Goal: Task Accomplishment & Management: Manage account settings

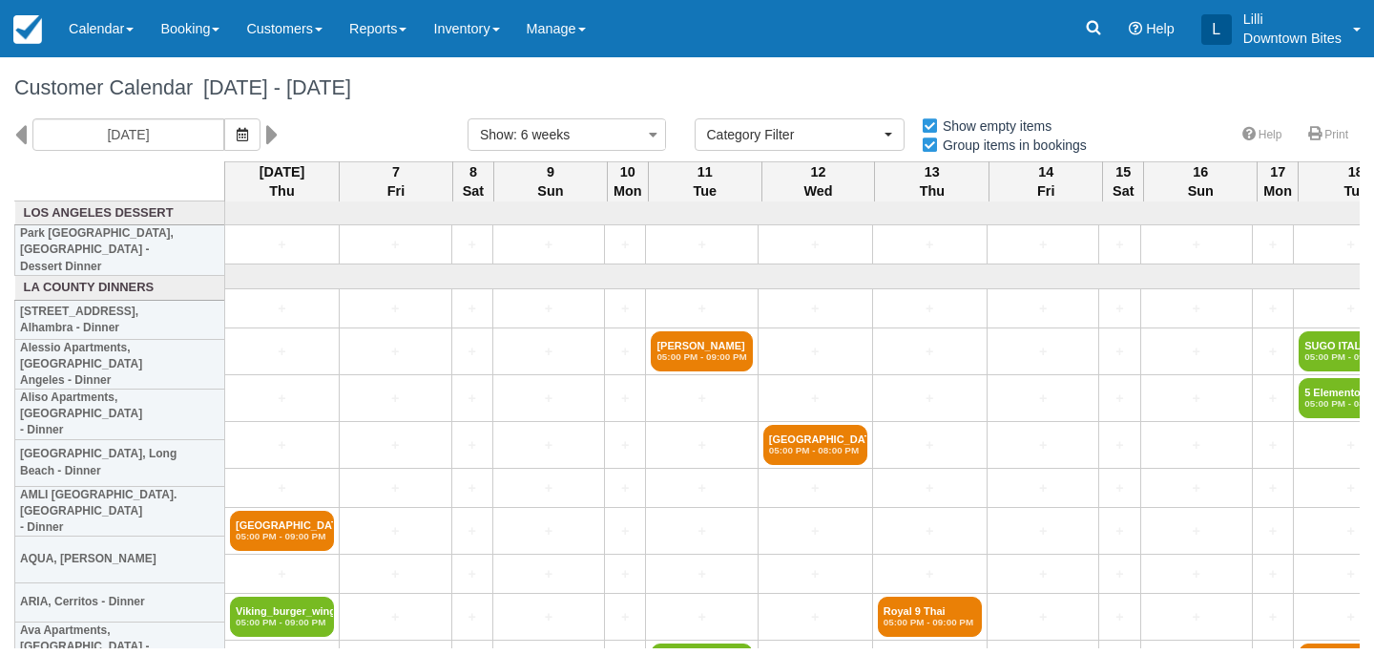
select select
click at [99, 32] on link "Calendar" at bounding box center [101, 28] width 92 height 57
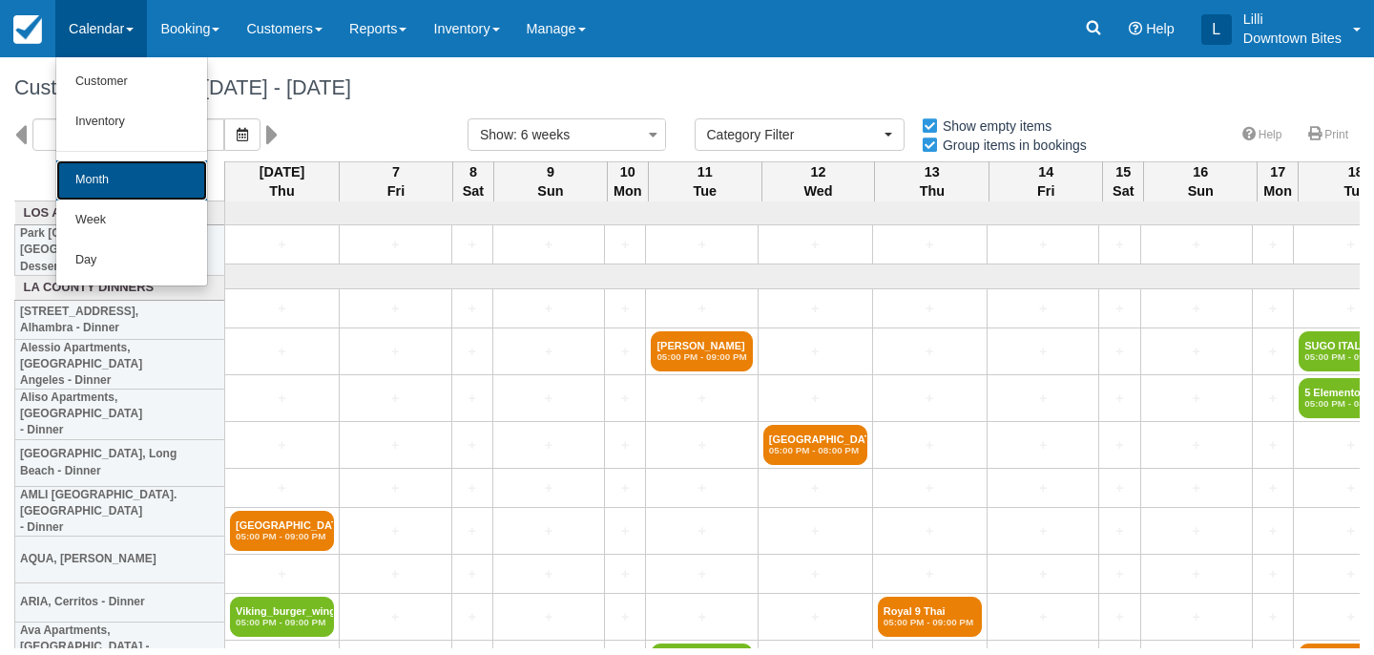
click at [101, 180] on link "Month" at bounding box center [131, 180] width 151 height 40
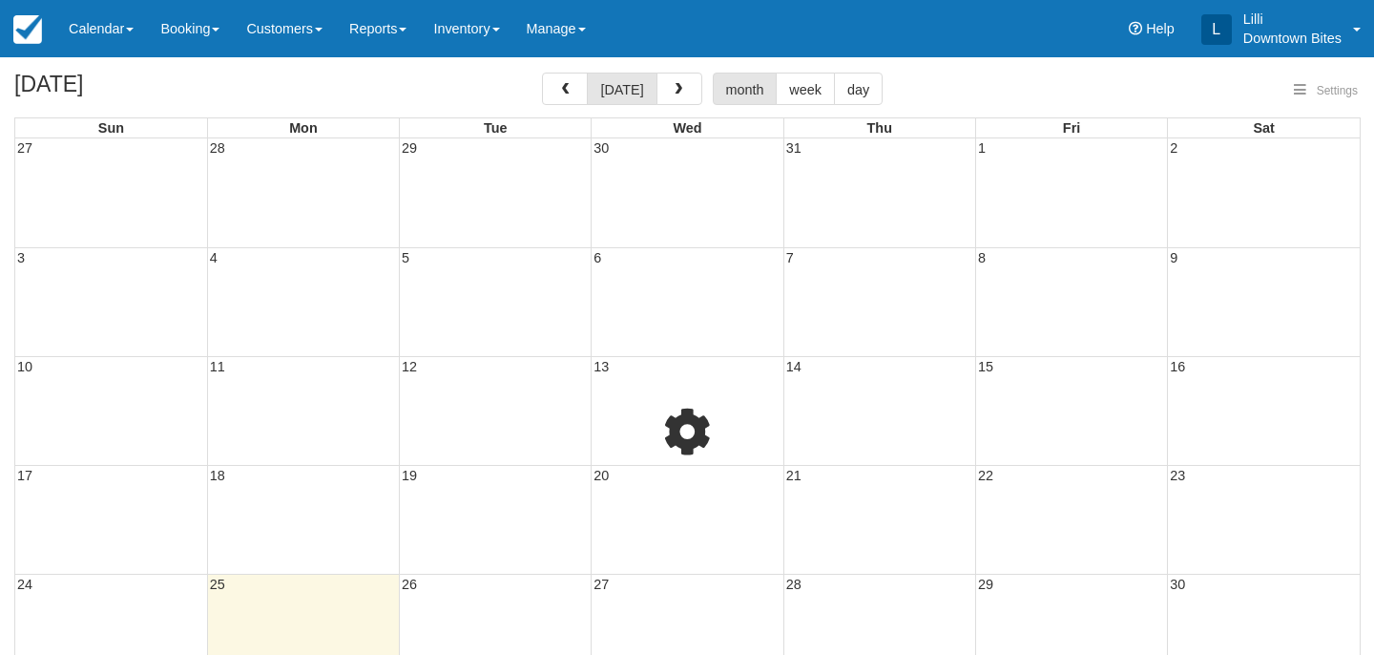
select select
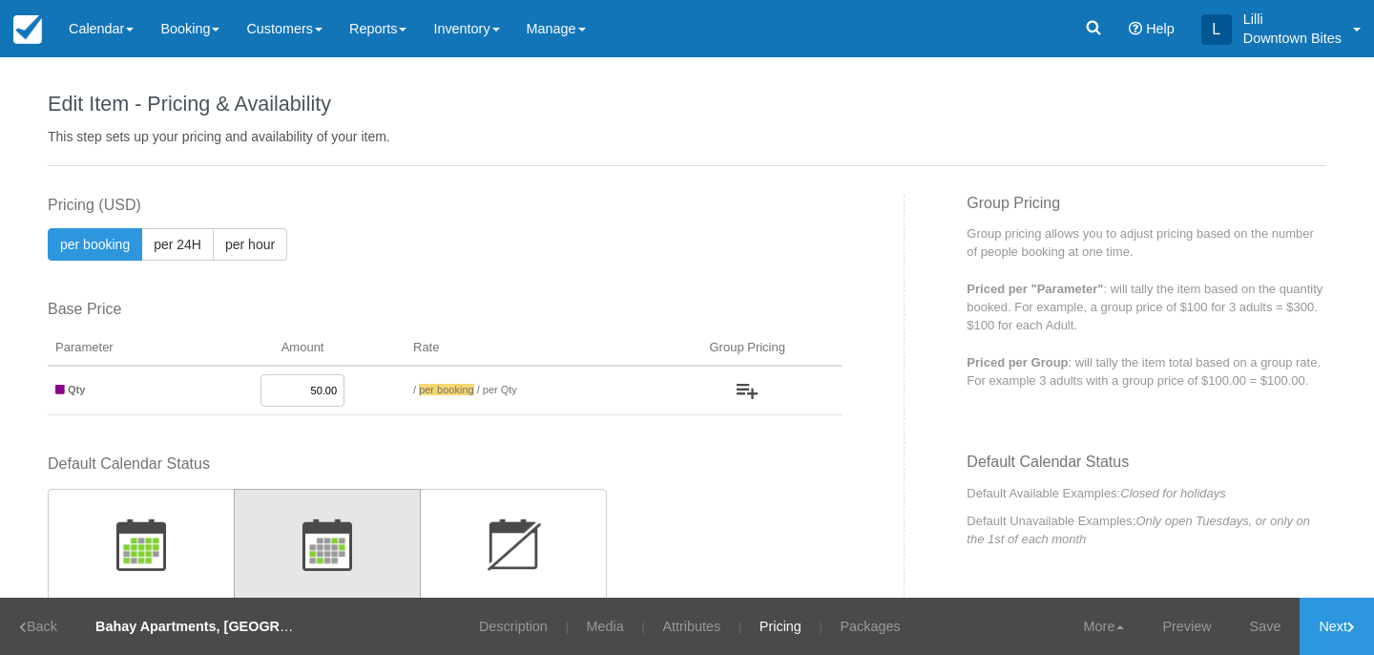
scroll to position [438, 0]
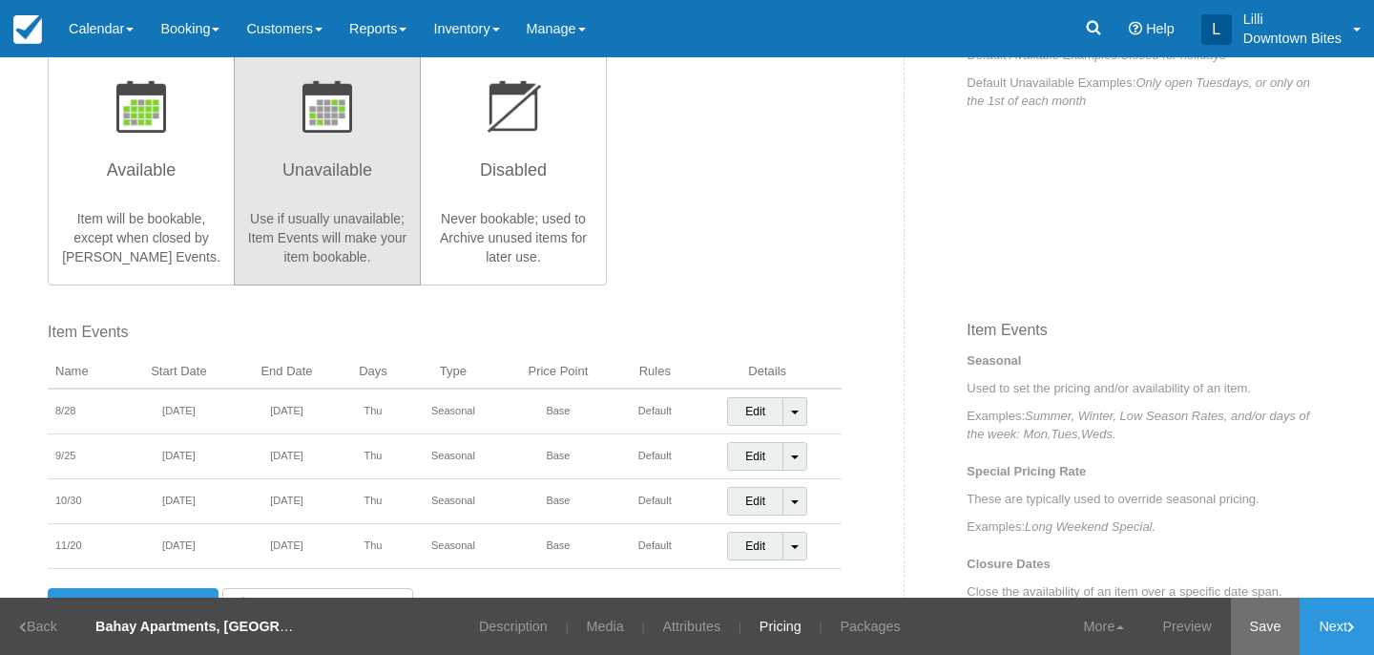
click at [1250, 629] on link "Save" at bounding box center [1266, 625] width 70 height 57
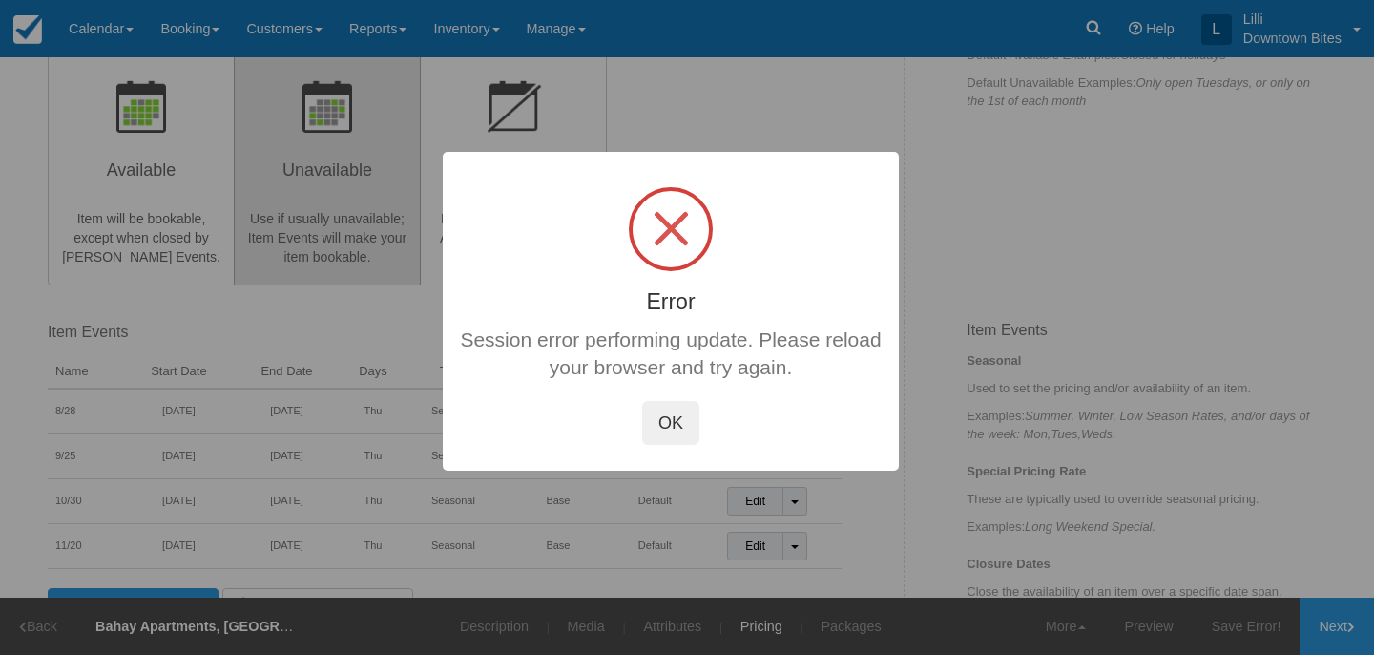
click at [670, 428] on button "OK" at bounding box center [670, 423] width 57 height 44
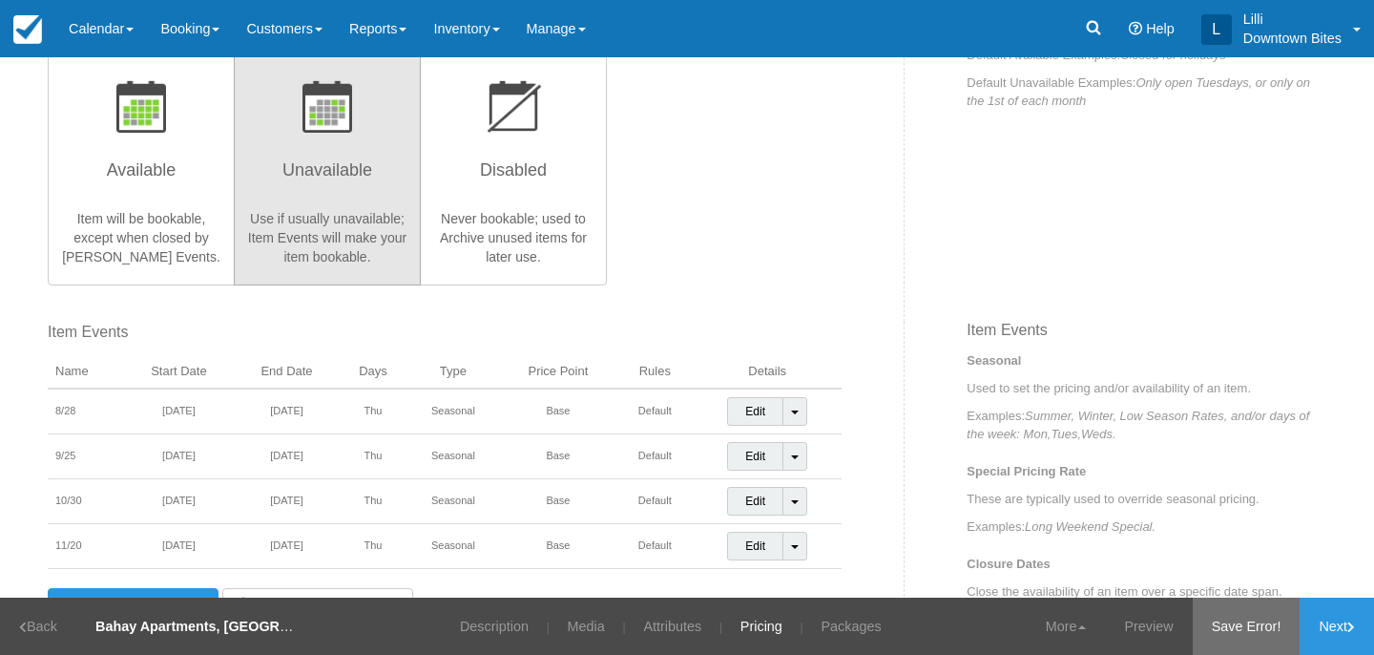
click at [1238, 621] on link "Save Error!" at bounding box center [1247, 625] width 108 height 57
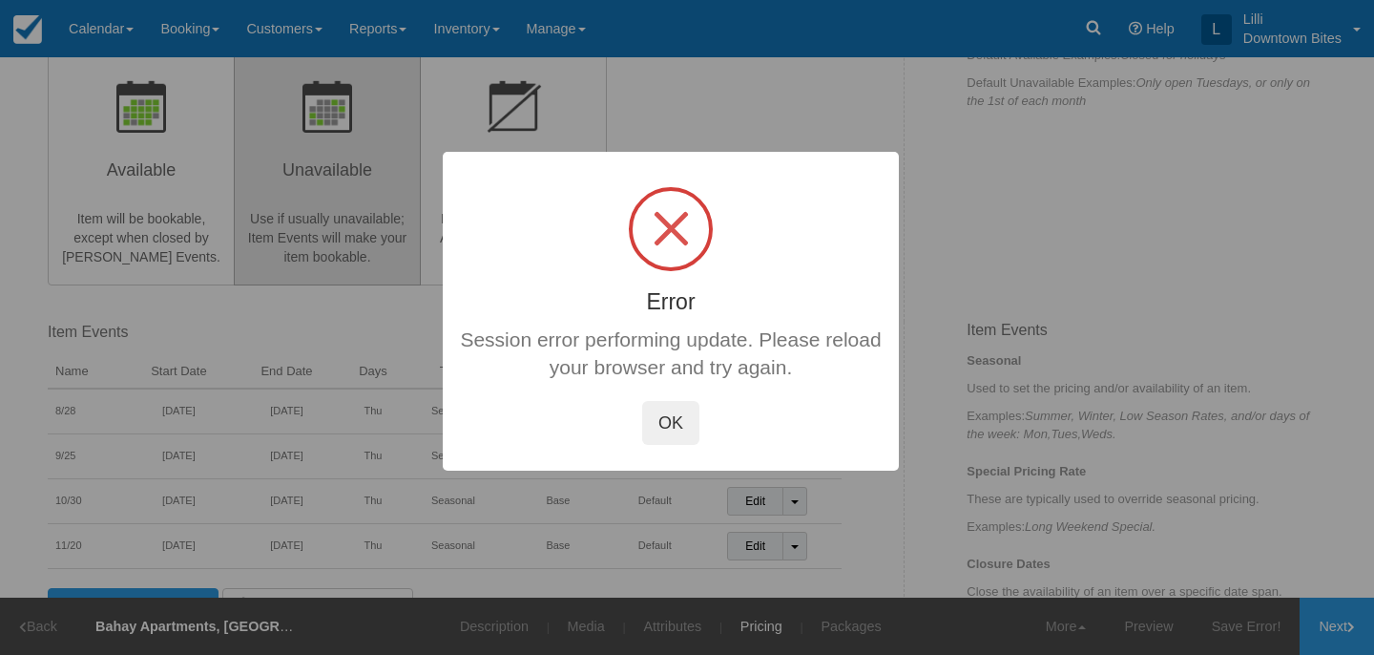
click at [673, 414] on button "OK" at bounding box center [670, 423] width 57 height 44
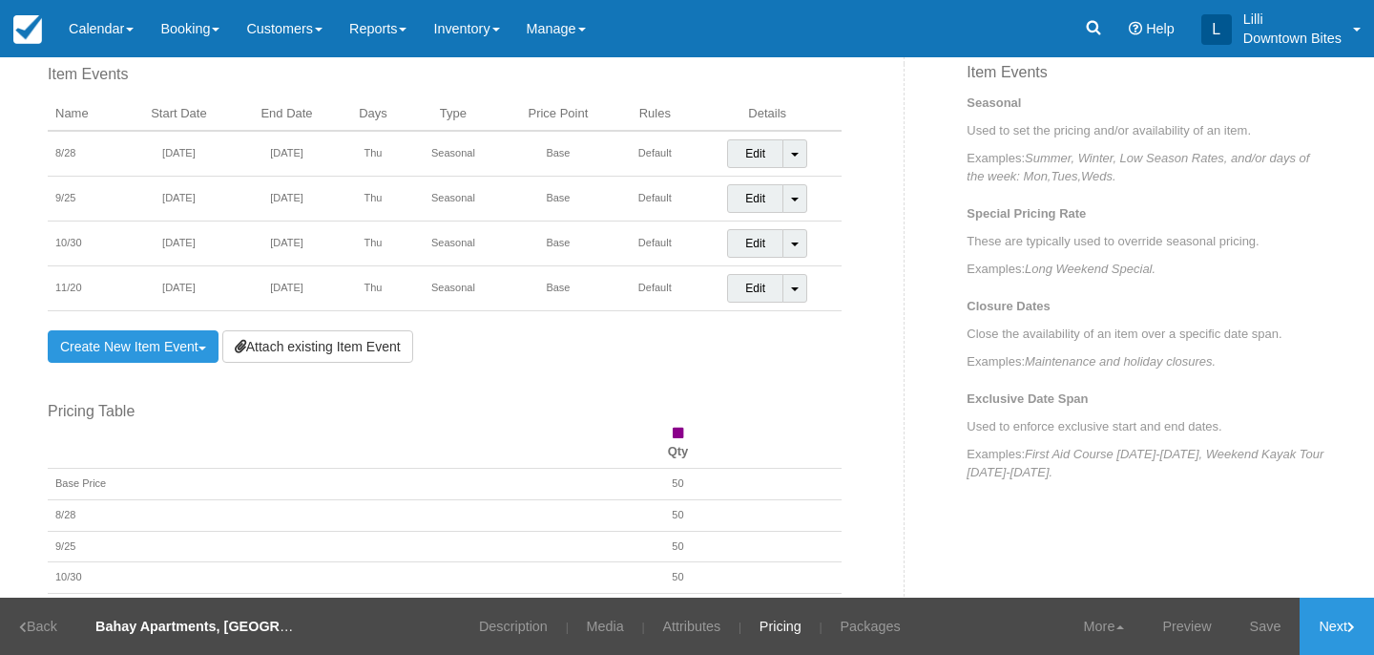
scroll to position [689, 0]
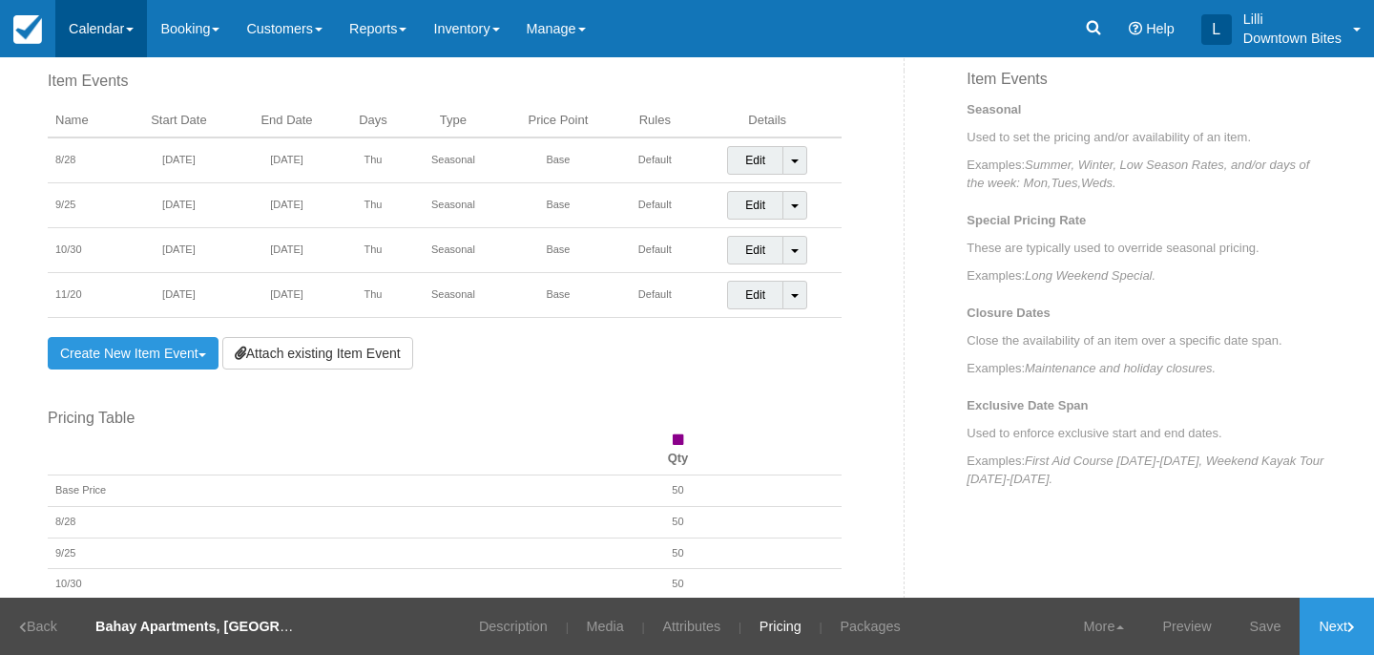
click at [94, 22] on link "Calendar" at bounding box center [101, 28] width 92 height 57
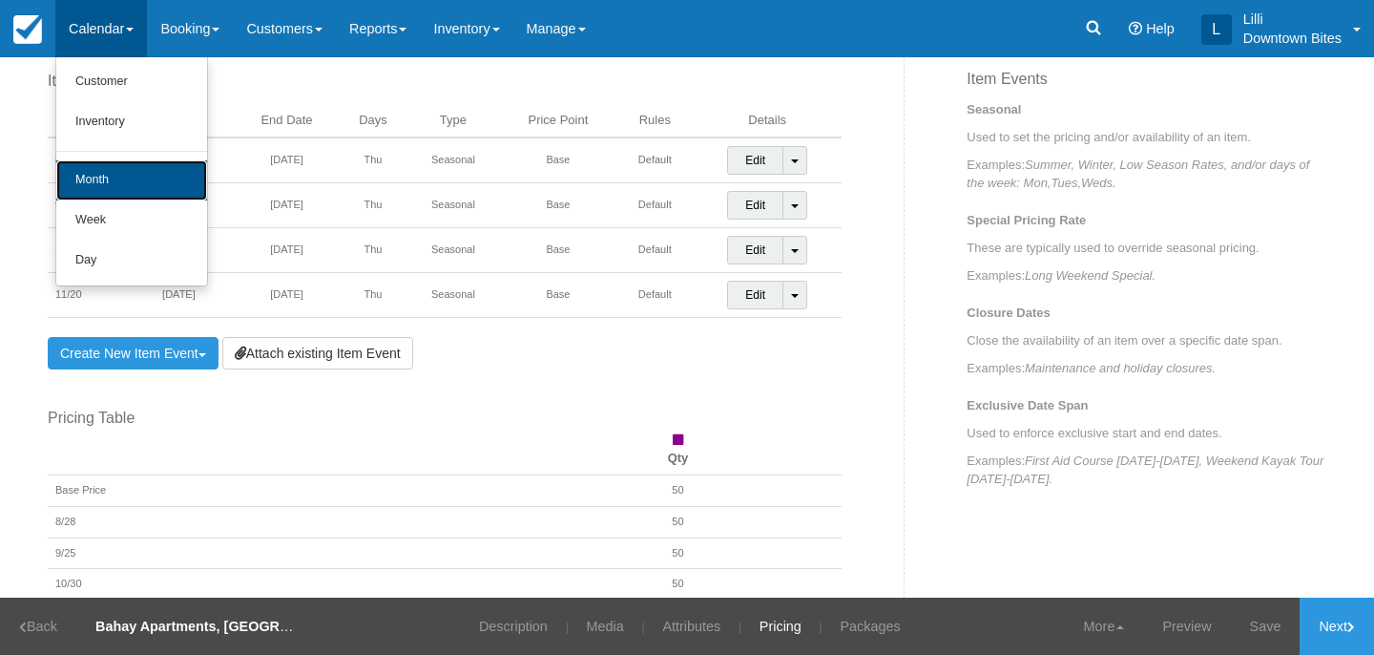
click at [108, 169] on link "Month" at bounding box center [131, 180] width 151 height 40
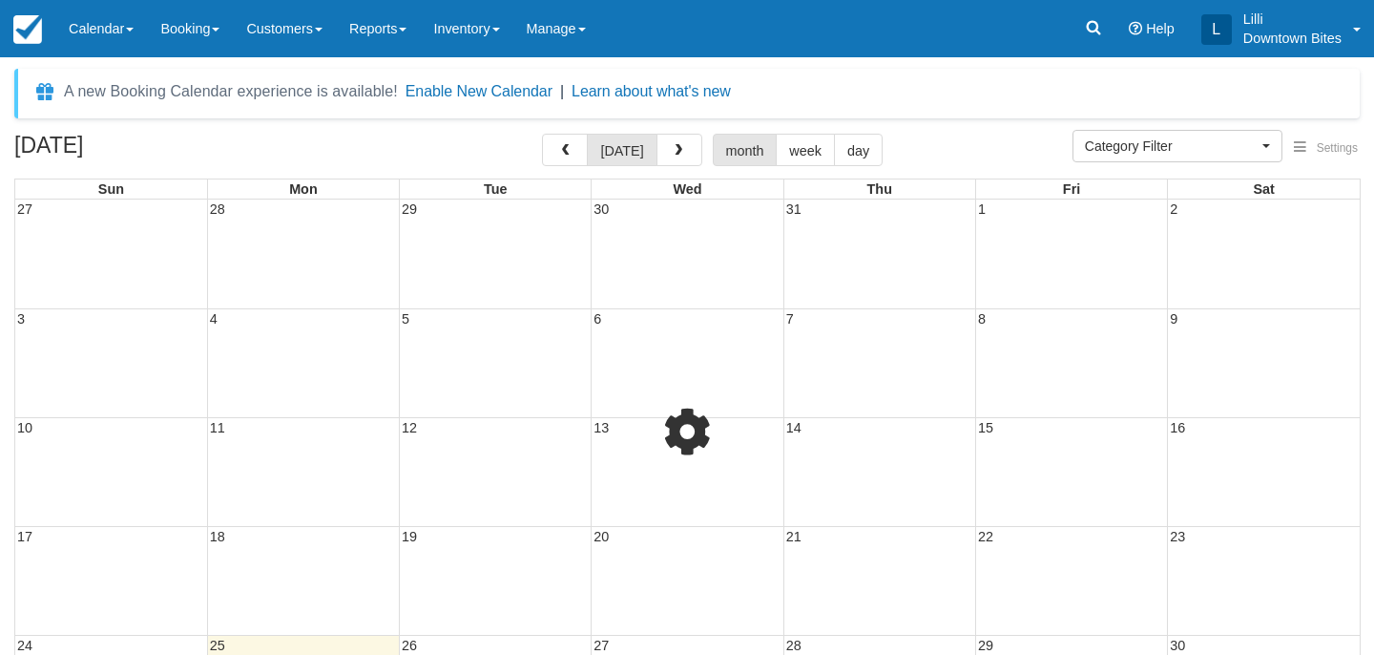
select select
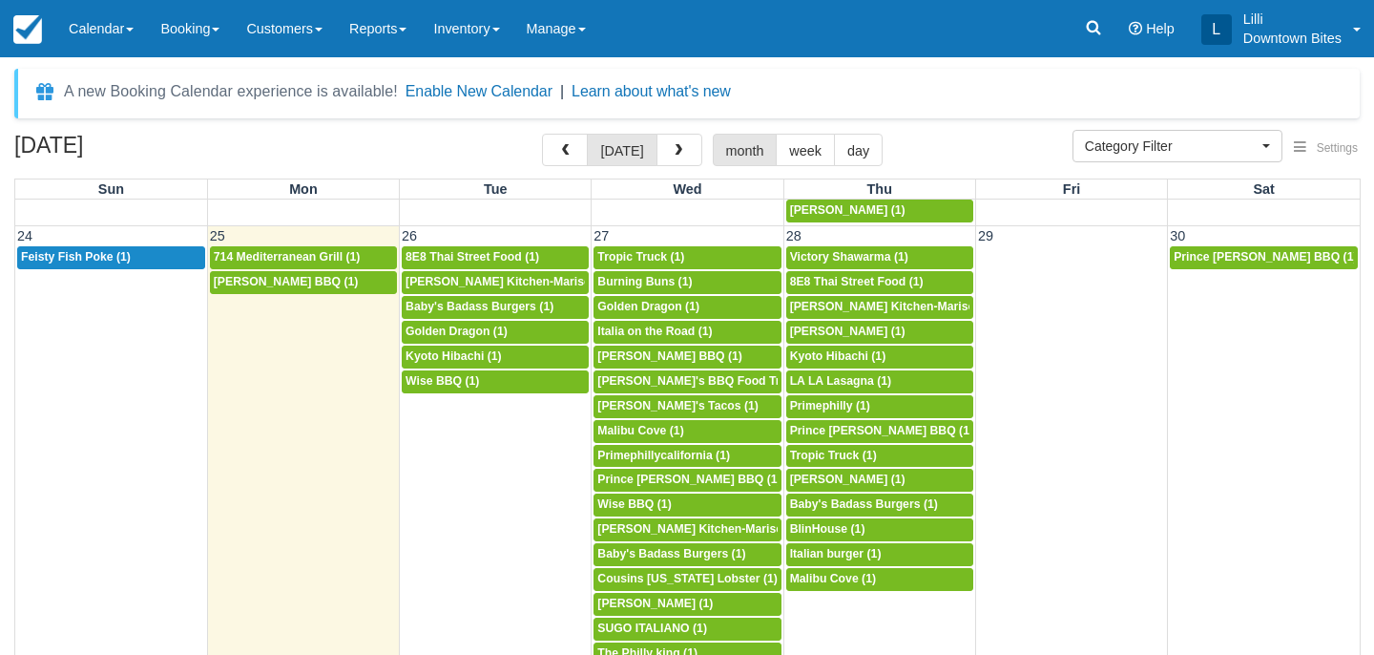
scroll to position [1531, 0]
